Goal: Transaction & Acquisition: Purchase product/service

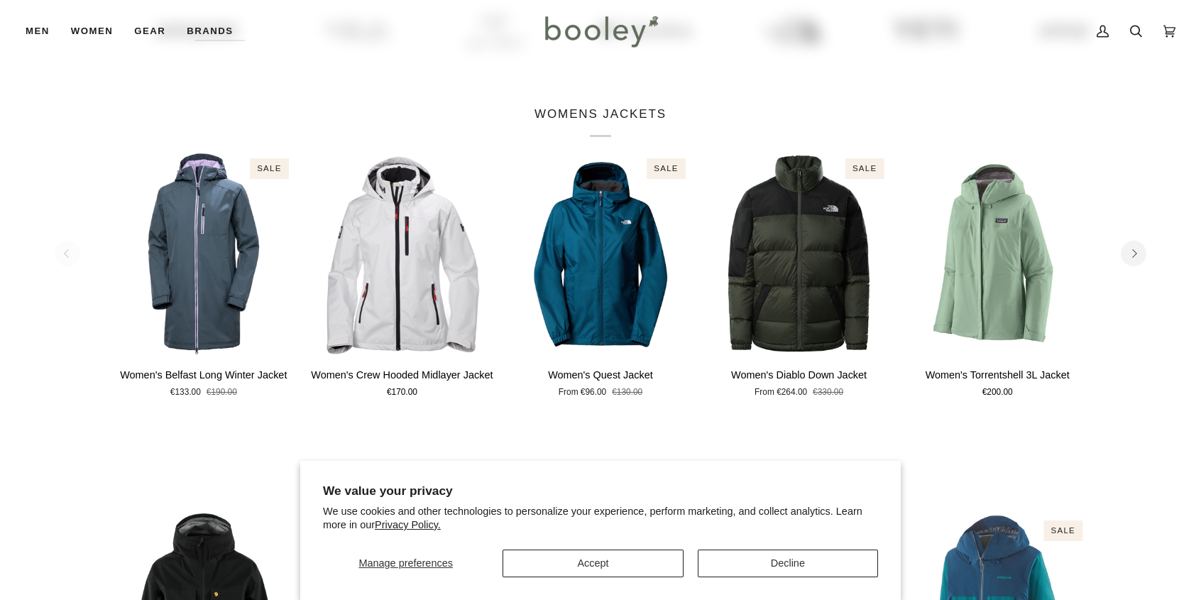
scroll to position [497, 0]
click at [618, 560] on button "Accept" at bounding box center [592, 563] width 180 height 28
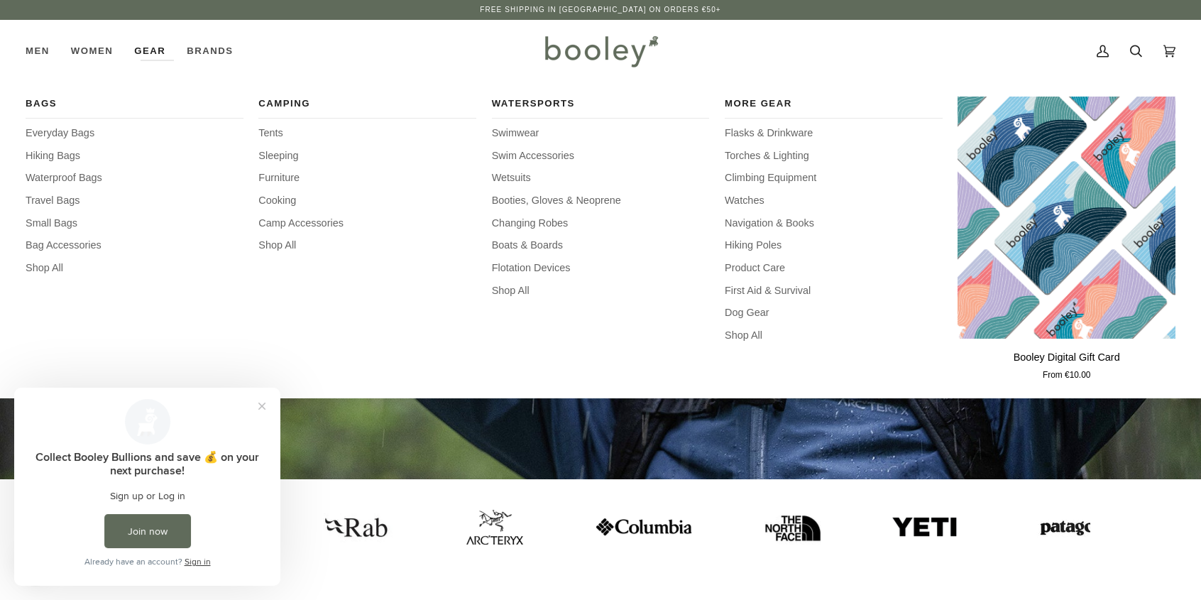
scroll to position [0, 0]
click at [747, 130] on span "Flasks & Drinkware" at bounding box center [834, 134] width 218 height 16
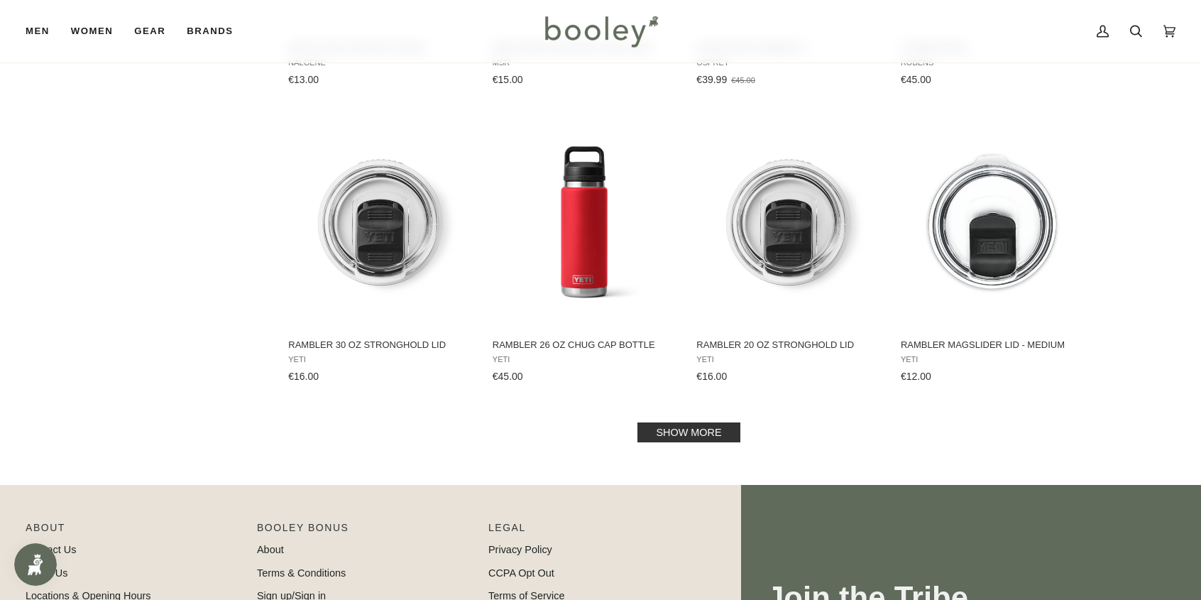
scroll to position [1375, 0]
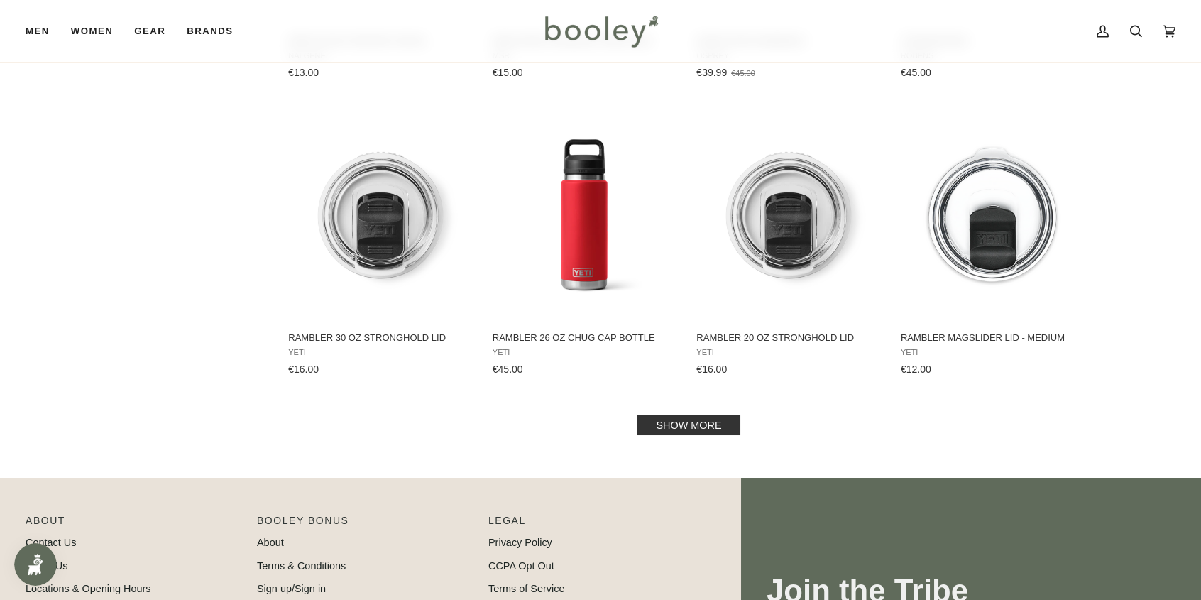
click at [664, 419] on link "Show more" at bounding box center [688, 425] width 102 height 20
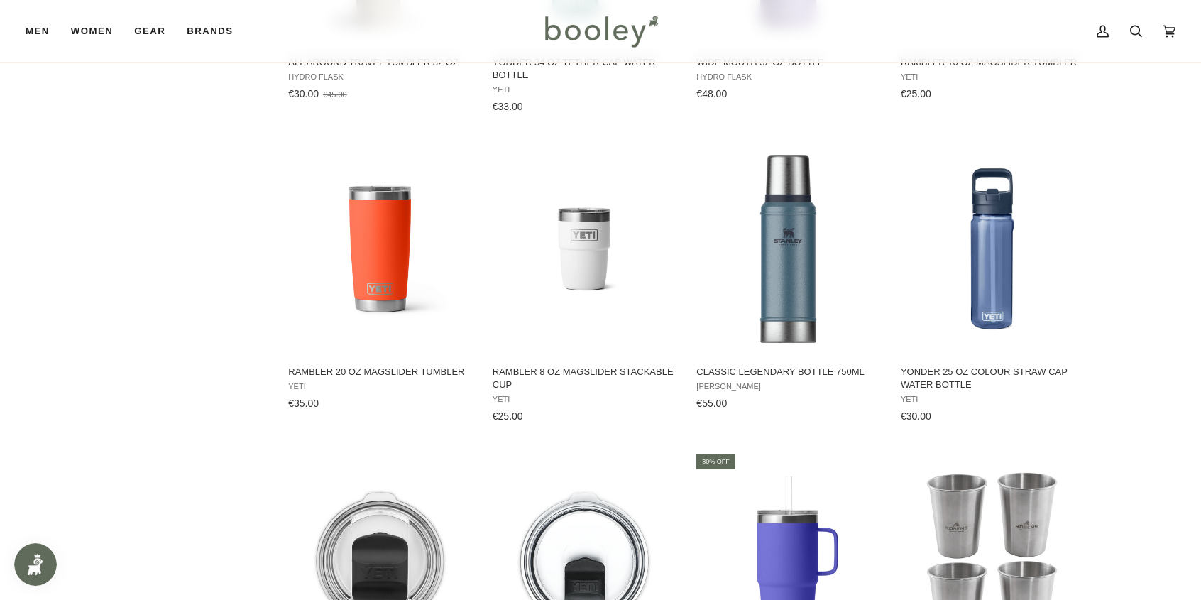
scroll to position [2003, 0]
